Goal: Information Seeking & Learning: Learn about a topic

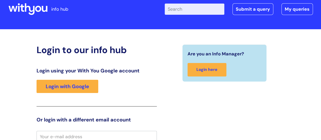
scroll to position [9, 0]
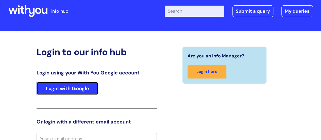
click at [64, 89] on link "Login with Google" at bounding box center [68, 88] width 62 height 13
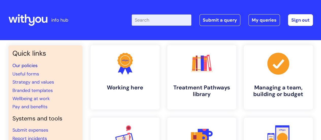
click at [28, 67] on link "Our policies" at bounding box center [24, 65] width 25 height 6
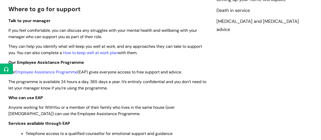
scroll to position [142, 0]
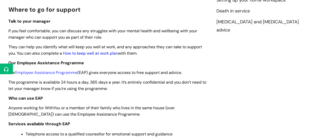
click at [113, 54] on link "How to keep well at work plan" at bounding box center [90, 53] width 55 height 5
